Goal: Transaction & Acquisition: Purchase product/service

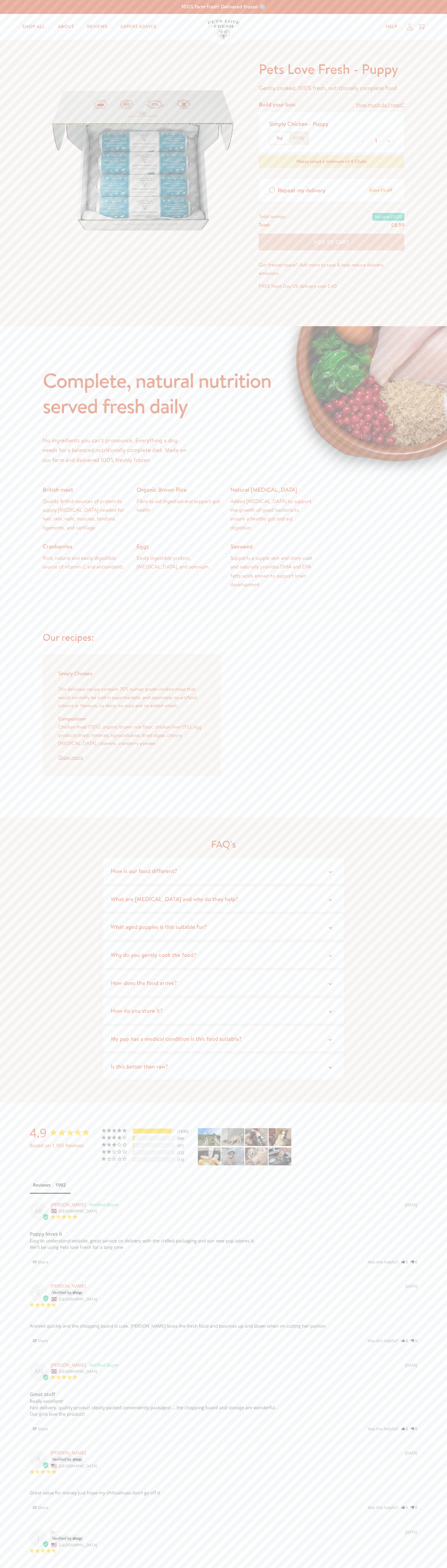
type input "1"
click at [258, 12] on div "100% farm fresh! Delivered frozen ❄️" at bounding box center [223, 7] width 447 height 14
click at [424, 1170] on div "Customer Reviews 4.9 Based on 1,992 Reviews 5 ★ 92% 1836 4 ★ 4% 88 3 ★ 2% 41 2 …" at bounding box center [223, 1372] width 437 height 506
click at [388, 1568] on html "100% farm fresh! Delivered frozen ❄️ Shop All About Reviews Expert Advice My ac…" at bounding box center [223, 985] width 447 height 1971
click at [5, 525] on div "Complete, natural nutrition served fresh daily No ingredients you can’t pronoun…" at bounding box center [223, 572] width 447 height 492
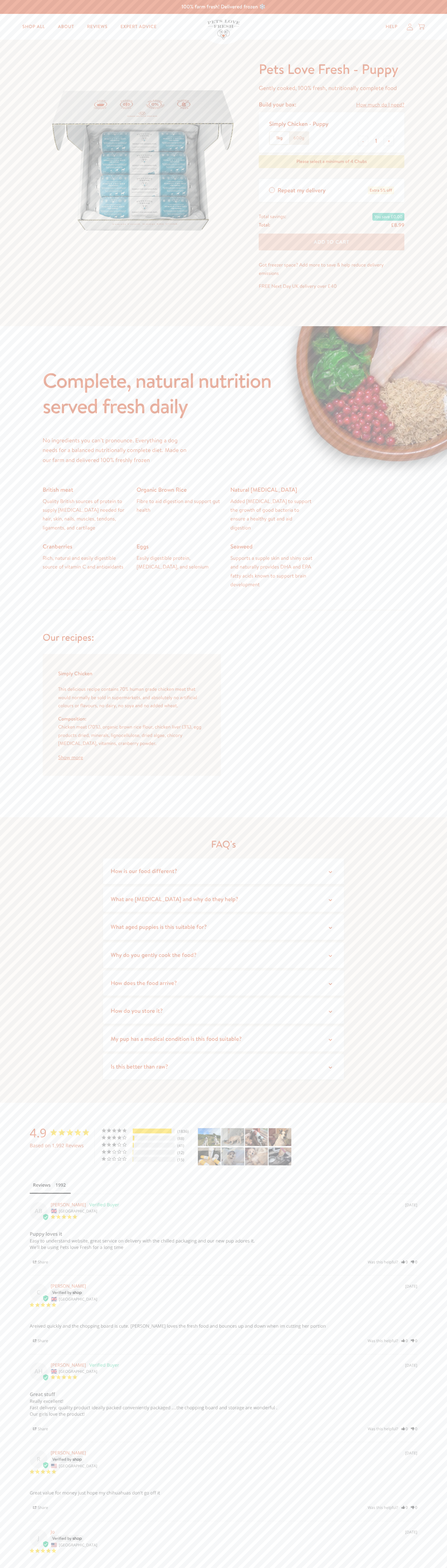
type input "1"
click at [332, 269] on p "Got freezer space? Add more to save & help reduce delivery emissions" at bounding box center [331, 269] width 146 height 16
click at [385, 12] on div "100% farm fresh! Delivered frozen ❄️" at bounding box center [223, 7] width 447 height 14
click at [429, 1137] on div "Customer Reviews 4.9 Based on 1,992 Reviews 5 ★ 92% 1836 4 ★ 4% 88 3 ★ 2% 41 2 …" at bounding box center [223, 1372] width 437 height 506
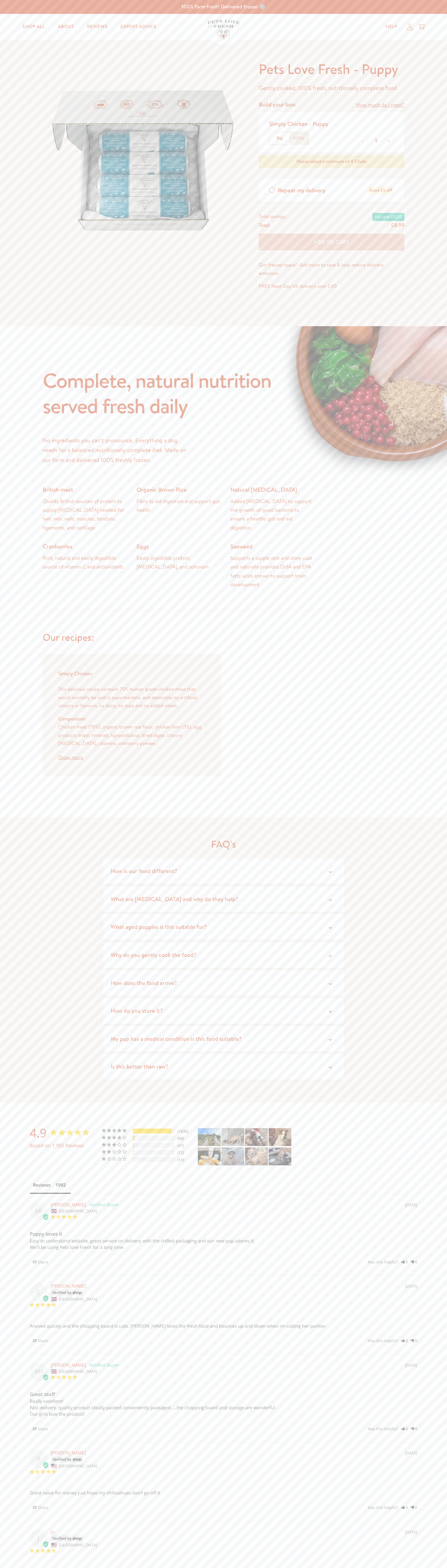
click at [287, 1568] on html "100% farm fresh! Delivered frozen ❄️ Shop All About Reviews Expert Advice My ac…" at bounding box center [223, 985] width 447 height 1971
click at [20, 711] on div "Complete, natural nutrition served fresh daily No ingredients you can’t pronoun…" at bounding box center [223, 572] width 447 height 492
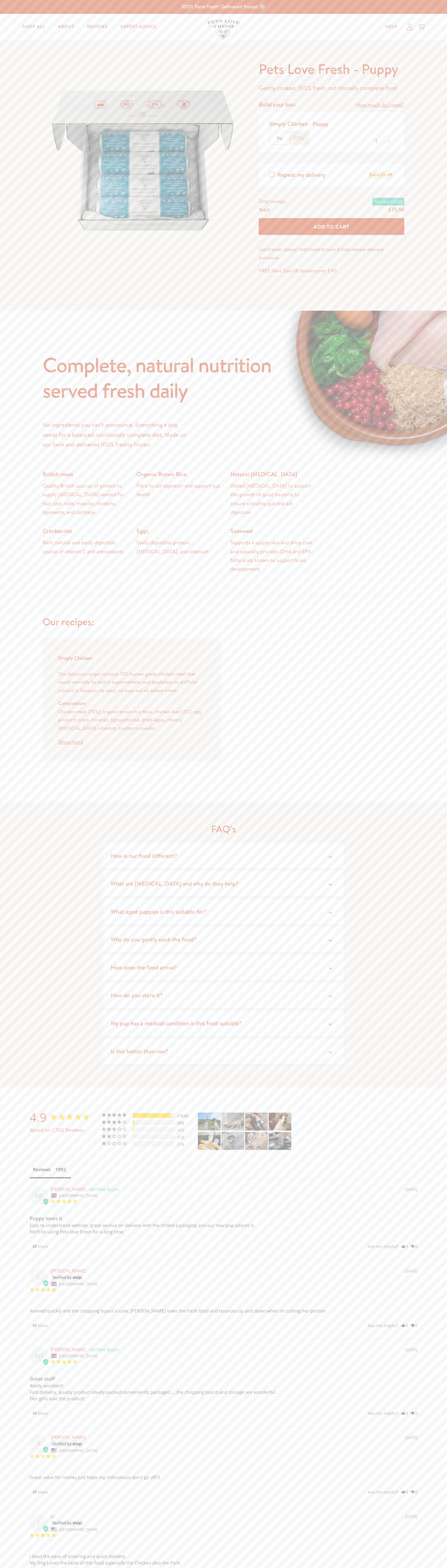
type input "1"
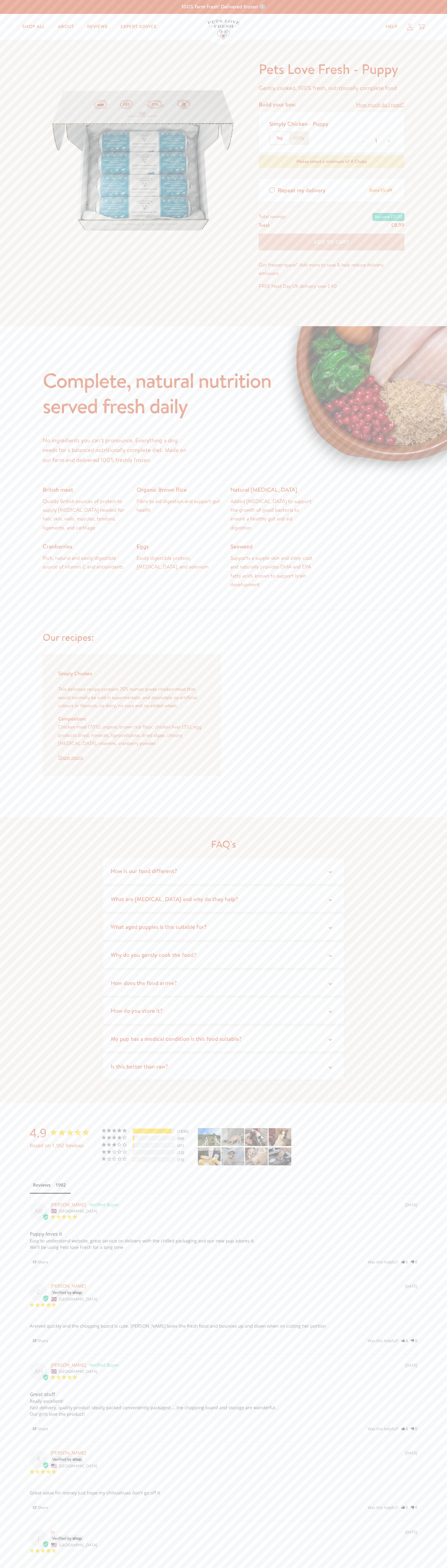
click at [332, 269] on p "Got freezer space? Add more to save & help reduce delivery emissions" at bounding box center [331, 269] width 146 height 16
